Goal: Information Seeking & Learning: Learn about a topic

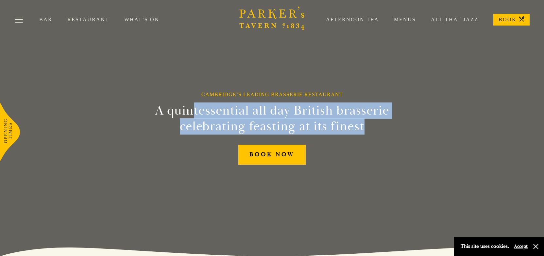
drag, startPoint x: 192, startPoint y: 117, endPoint x: 370, endPoint y: 127, distance: 178.5
click at [370, 127] on h2 "A quintessential all day British brasserie celebrating feasting at its finest" at bounding box center [272, 118] width 298 height 31
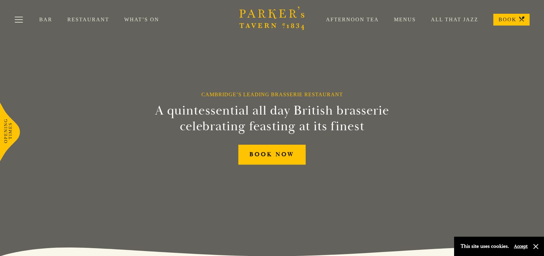
click at [370, 127] on h2 "A quintessential all day British brasserie celebrating feasting at its finest" at bounding box center [272, 118] width 298 height 31
click at [90, 24] on div "Bar Restaurant What’s On Afternoon Tea Menus All That Jazz BOOK" at bounding box center [272, 19] width 544 height 39
click at [88, 22] on link "Restaurant" at bounding box center [95, 19] width 57 height 7
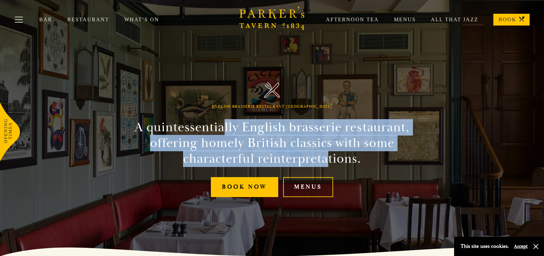
drag, startPoint x: 224, startPoint y: 129, endPoint x: 329, endPoint y: 152, distance: 107.5
click at [329, 152] on h2 "A quintessentially English brasserie restaurant, offering homely British classi…" at bounding box center [272, 142] width 298 height 47
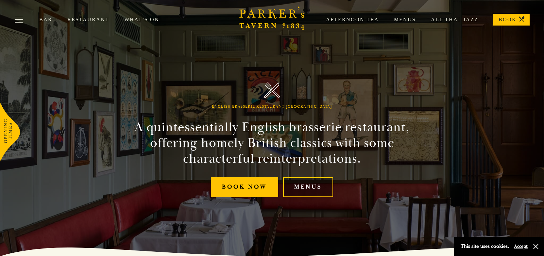
click at [315, 191] on link "Menus" at bounding box center [308, 187] width 50 height 20
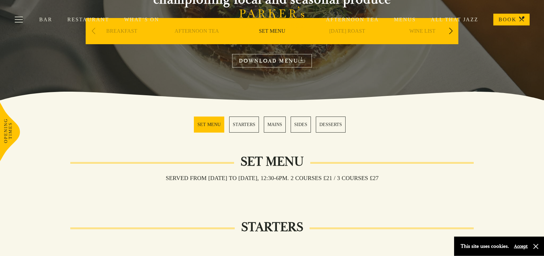
scroll to position [90, 0]
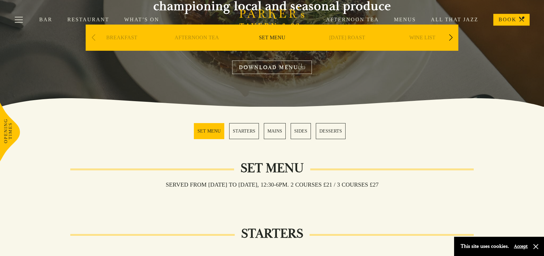
drag, startPoint x: 267, startPoint y: 182, endPoint x: 391, endPoint y: 191, distance: 124.6
click at [391, 191] on div "Served from Monday to Saturday, 12:30-6pm. 2 COURSES £21 / 3 COURSES £27" at bounding box center [272, 195] width 404 height 12
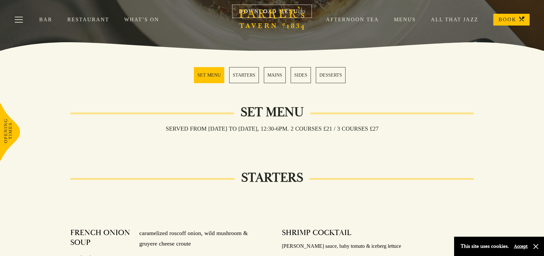
scroll to position [143, 0]
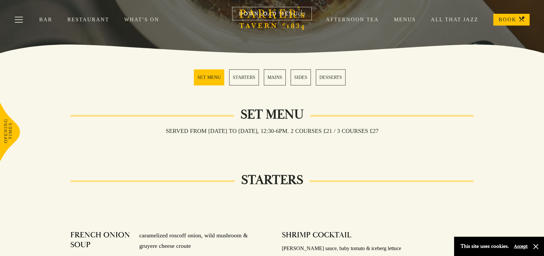
drag, startPoint x: 268, startPoint y: 132, endPoint x: 410, endPoint y: 135, distance: 142.0
click at [410, 135] on div "Served from Monday to Saturday, 12:30-6pm. 2 COURSES £21 / 3 COURSES £27" at bounding box center [272, 141] width 404 height 12
click at [246, 82] on link "STARTERS" at bounding box center [244, 77] width 30 height 16
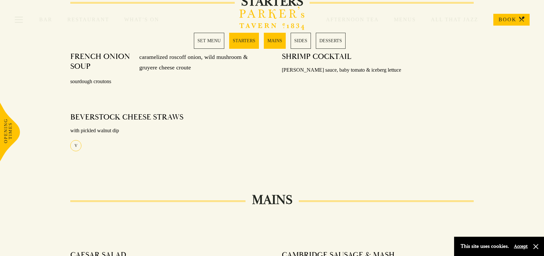
scroll to position [323, 0]
click at [273, 42] on link "MAINS" at bounding box center [275, 41] width 22 height 16
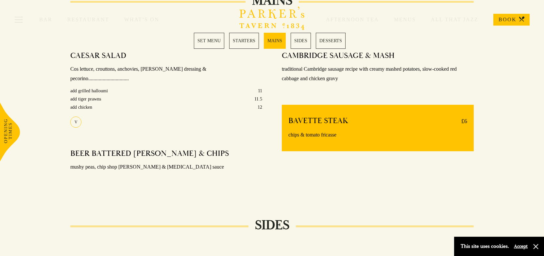
scroll to position [521, 0]
click at [296, 40] on link "SIDES" at bounding box center [301, 41] width 20 height 16
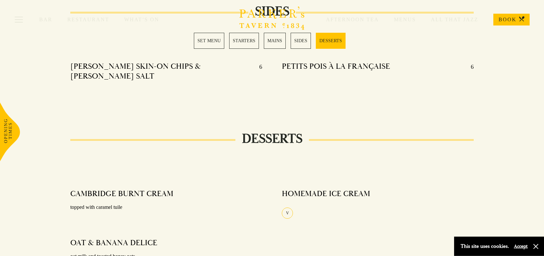
scroll to position [736, 0]
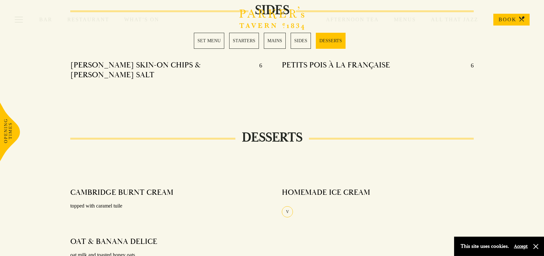
click at [331, 42] on link "DESSERTS" at bounding box center [331, 41] width 30 height 16
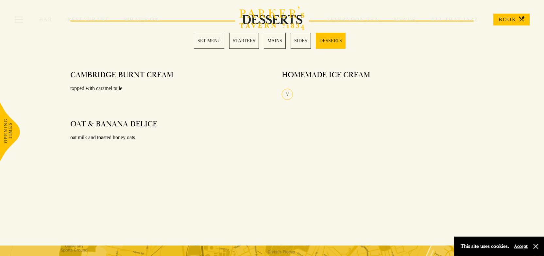
scroll to position [854, 0]
